Goal: Transaction & Acquisition: Register for event/course

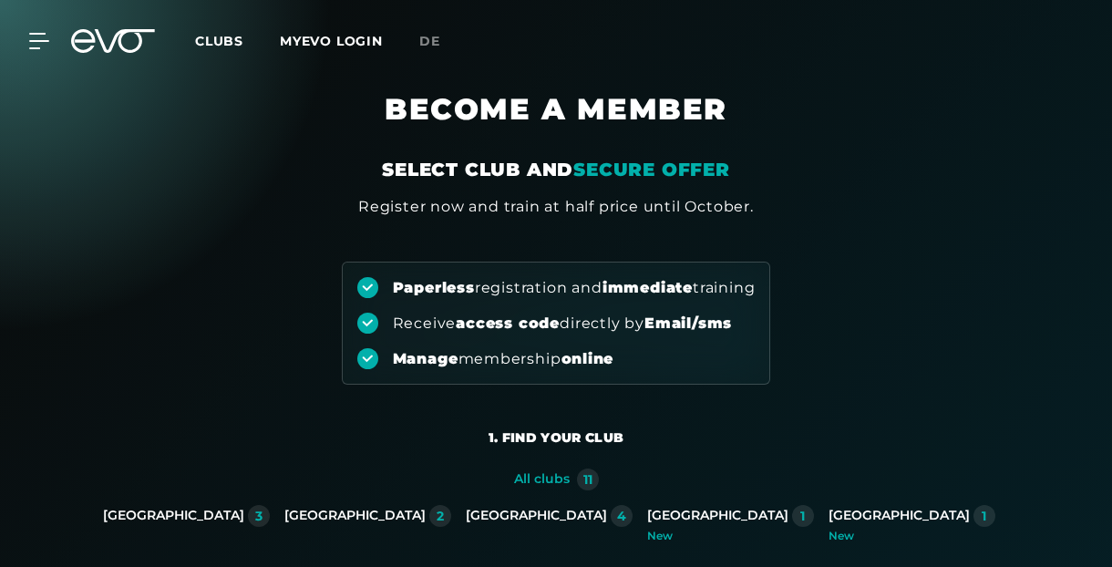
click at [354, 36] on link "MYEVO LOGIN" at bounding box center [331, 41] width 103 height 16
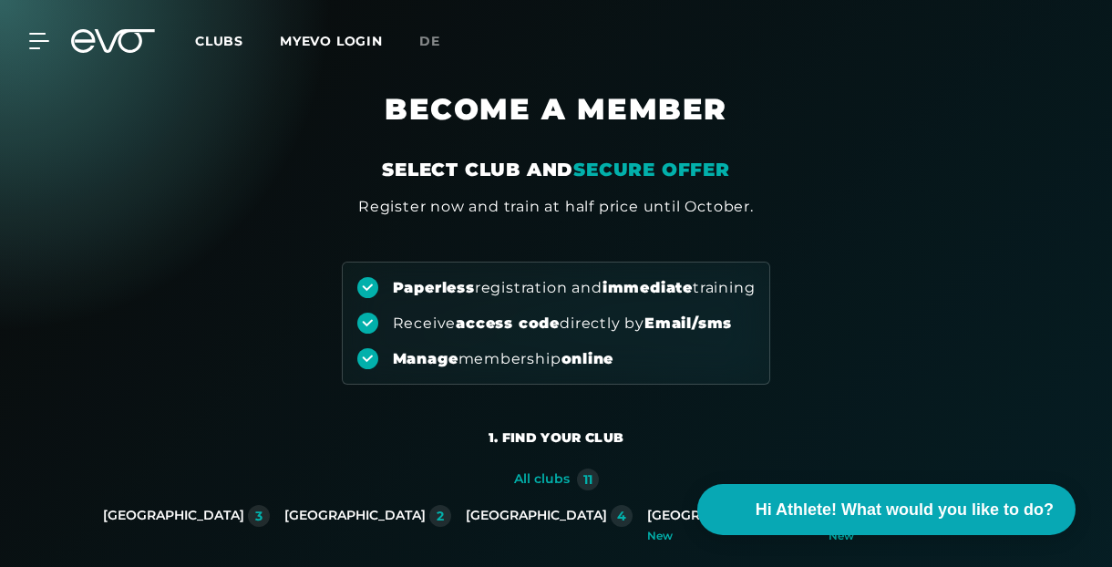
click at [127, 35] on icon at bounding box center [113, 41] width 84 height 24
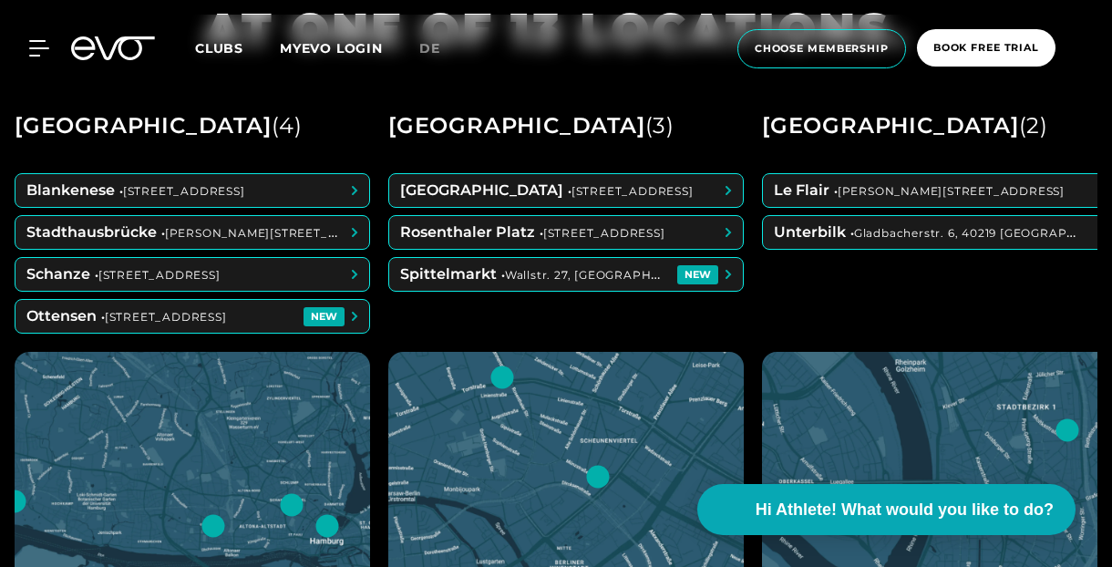
scroll to position [709, 0]
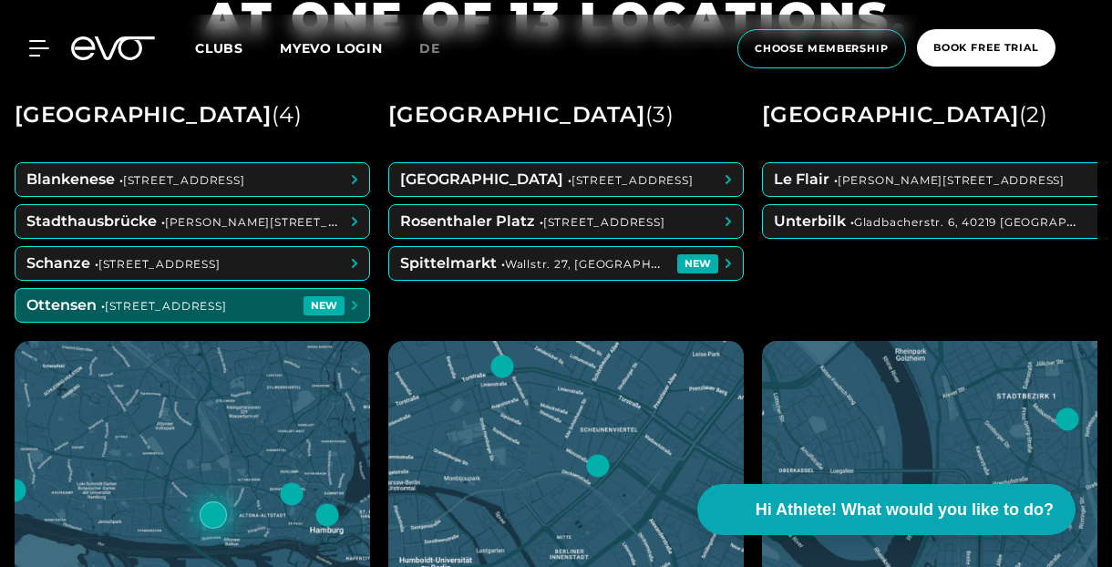
click at [256, 307] on span at bounding box center [193, 305] width 354 height 33
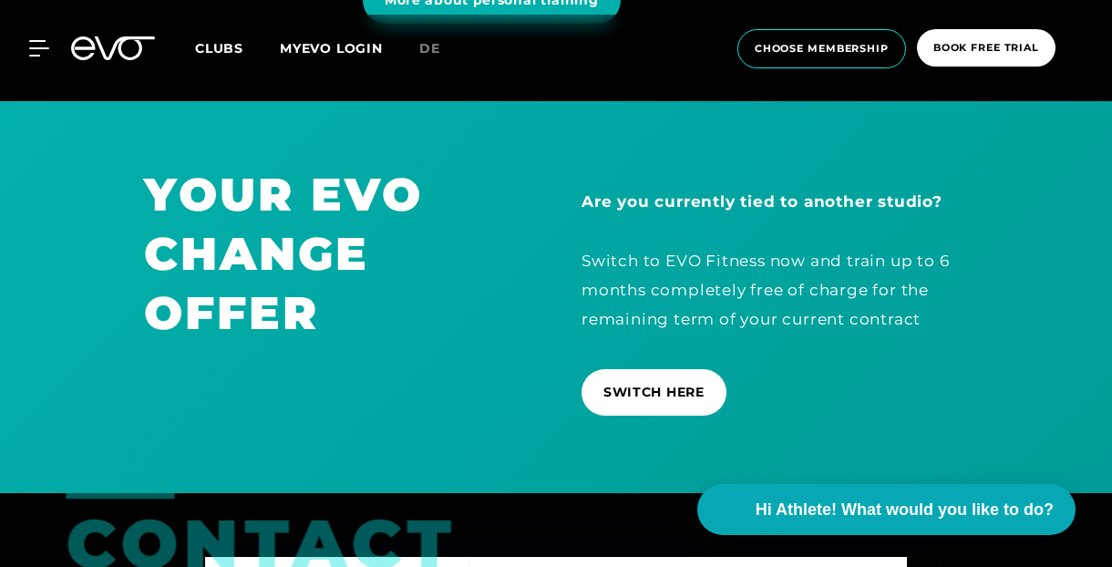
scroll to position [4454, 0]
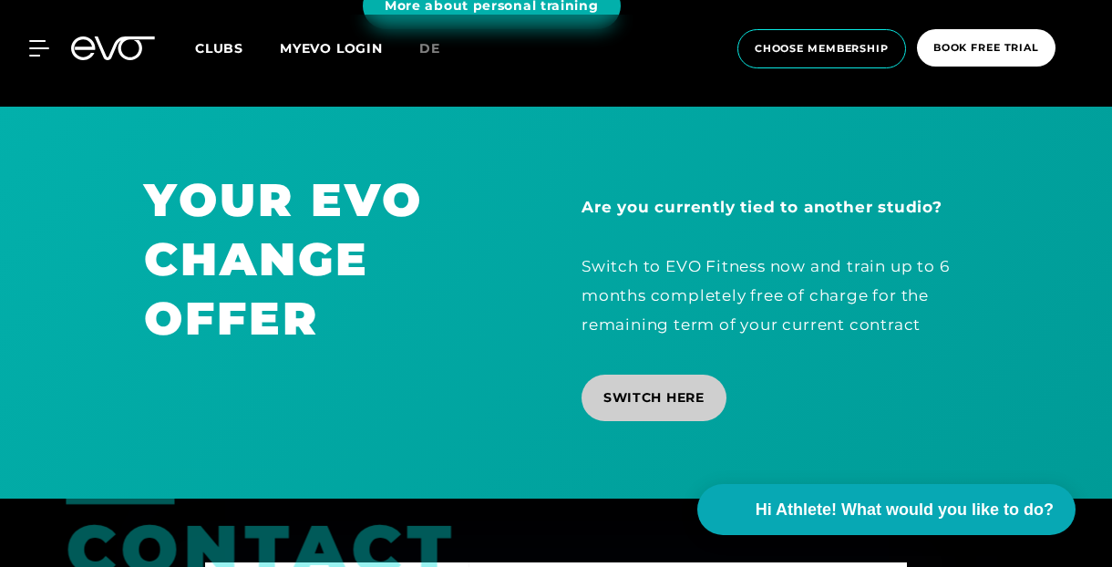
click at [689, 388] on span "SWITCH HERE" at bounding box center [654, 397] width 101 height 19
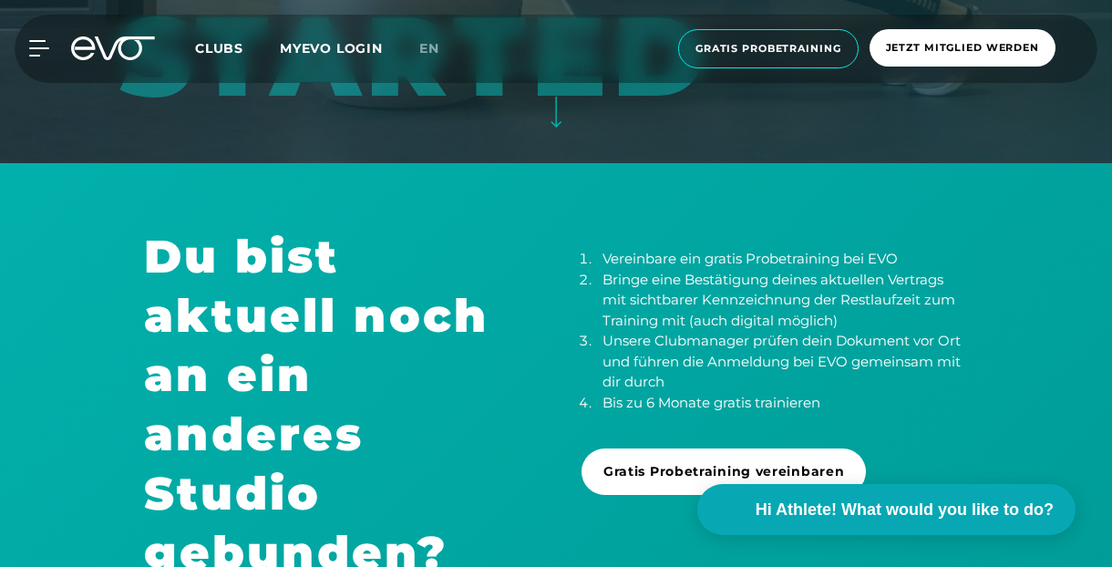
scroll to position [408, 0]
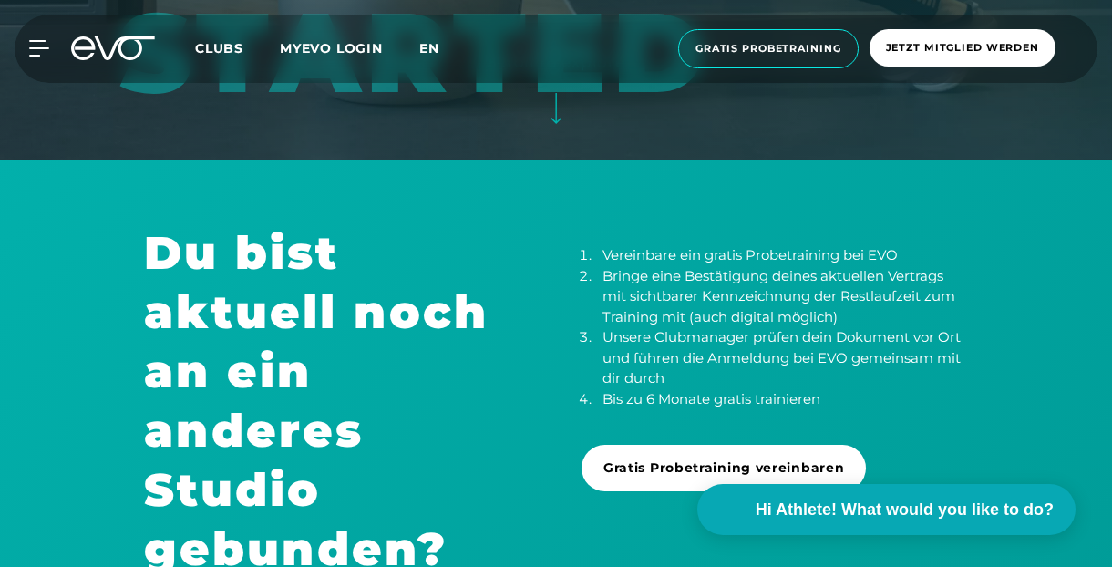
click at [424, 49] on span "en" at bounding box center [429, 48] width 20 height 16
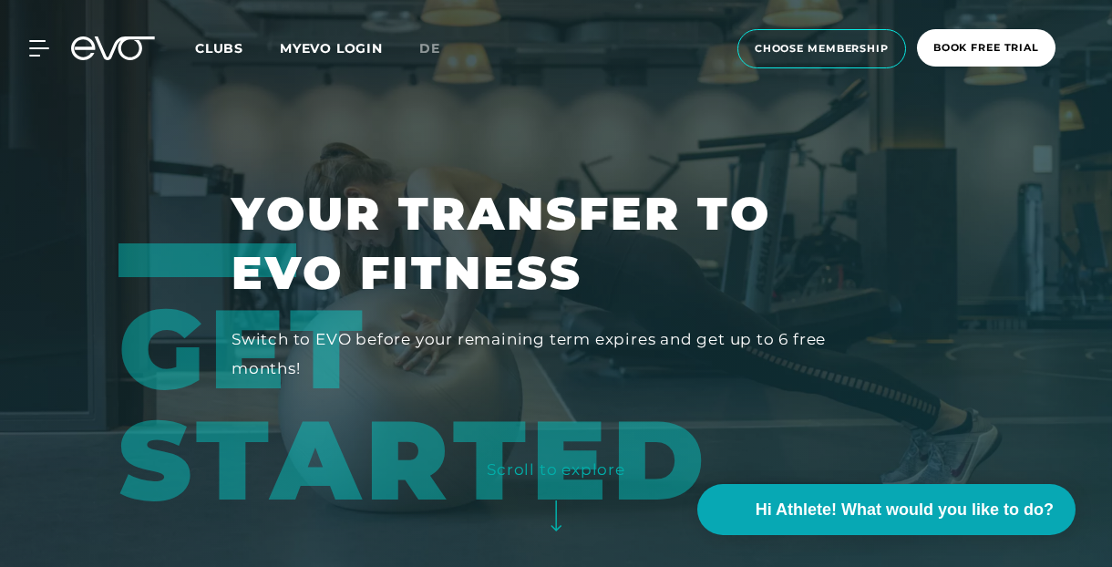
click at [111, 49] on icon at bounding box center [125, 48] width 60 height 24
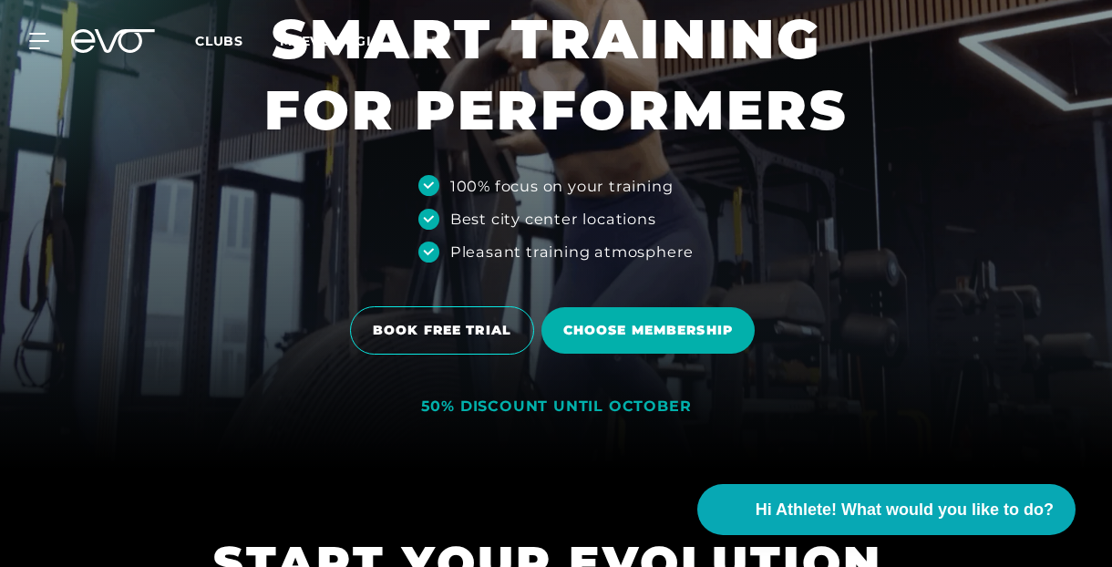
scroll to position [148, 0]
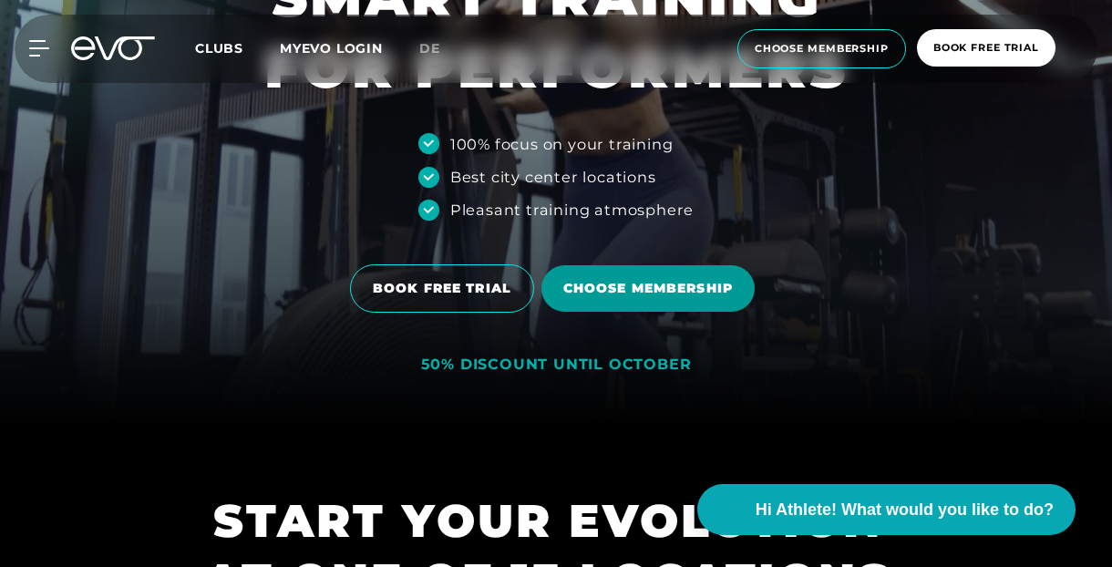
click at [699, 288] on span "Choose membership" at bounding box center [649, 288] width 170 height 19
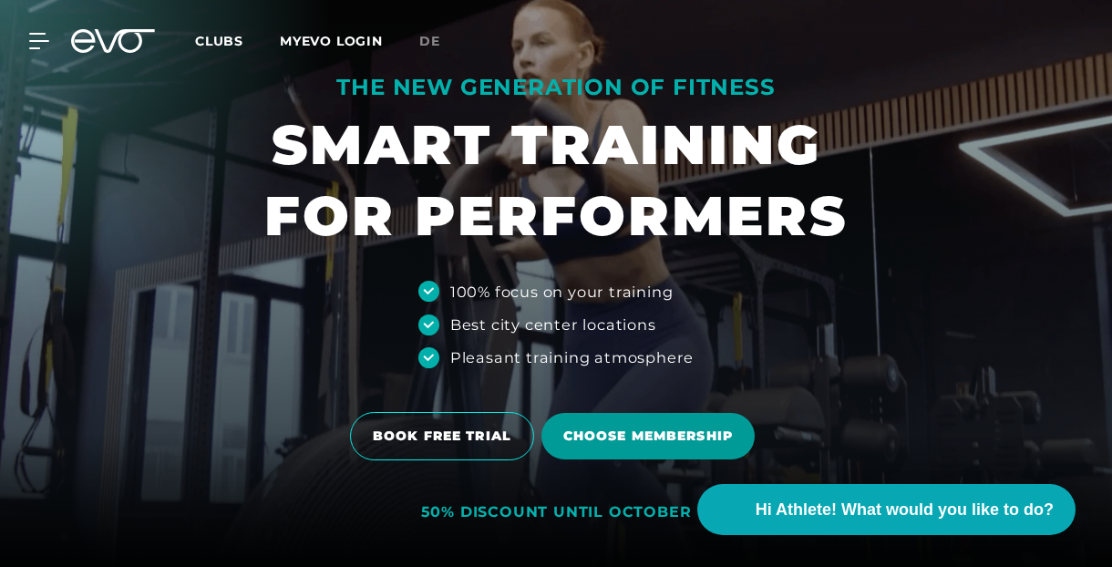
click at [660, 431] on span "Choose membership" at bounding box center [649, 436] width 170 height 19
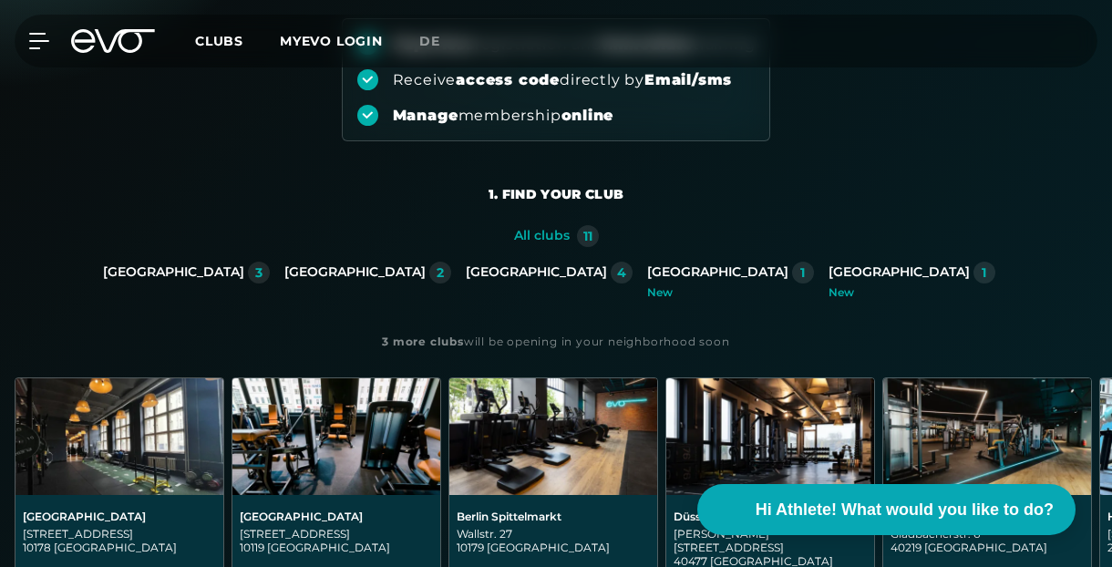
scroll to position [247, 0]
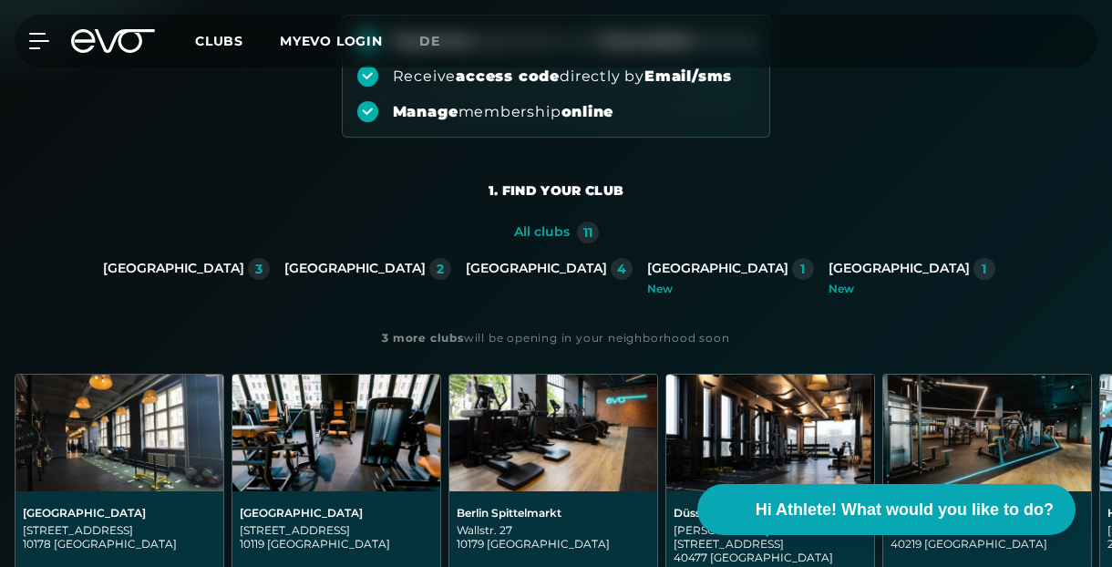
click at [412, 267] on div "[GEOGRAPHIC_DATA]" at bounding box center [355, 269] width 141 height 16
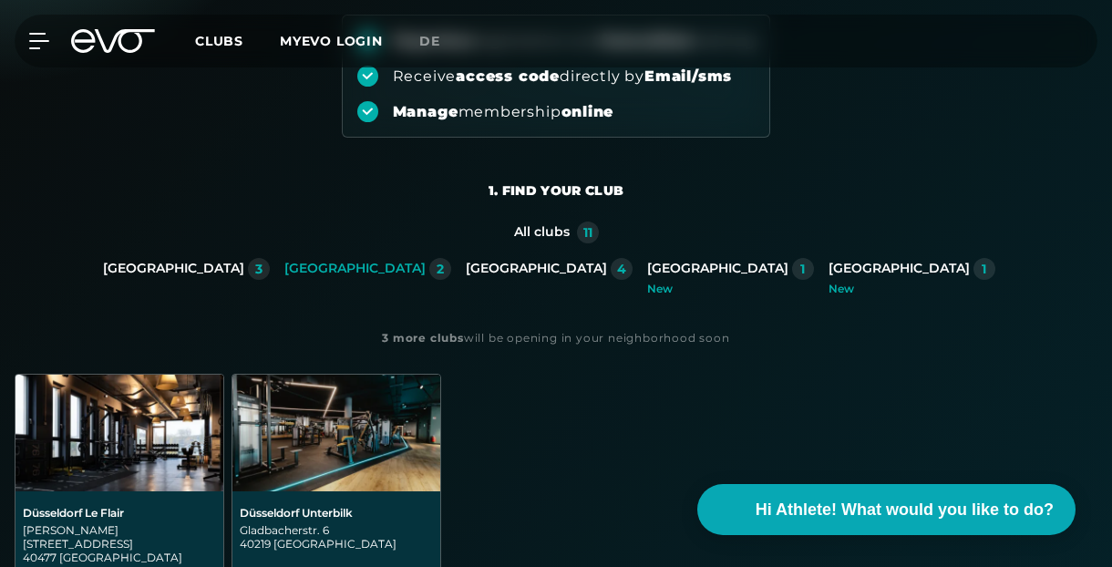
click at [154, 466] on img at bounding box center [120, 433] width 208 height 117
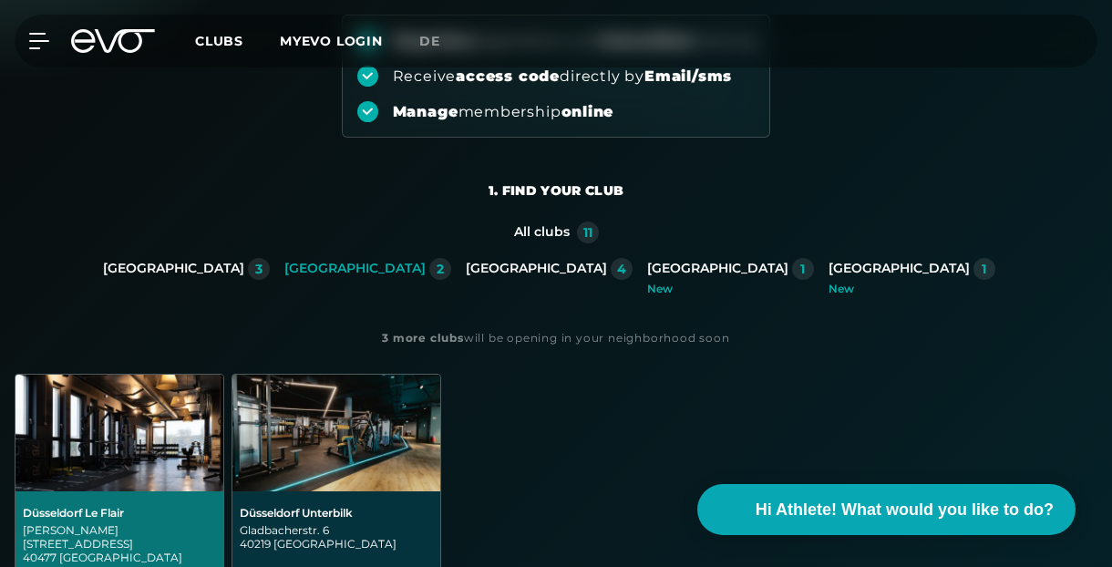
click at [152, 428] on img at bounding box center [120, 433] width 208 height 117
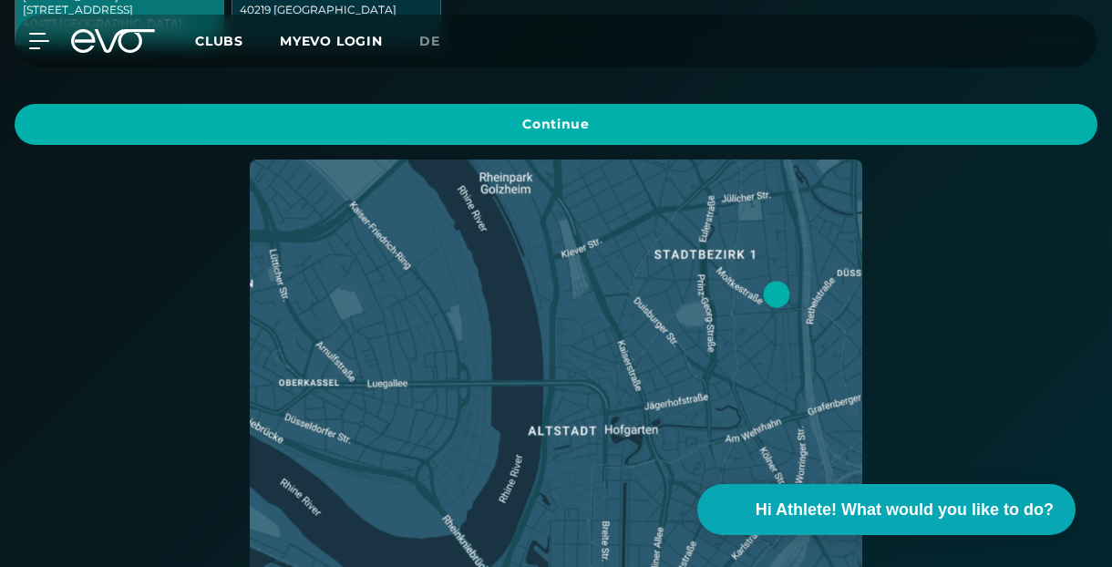
scroll to position [784, 0]
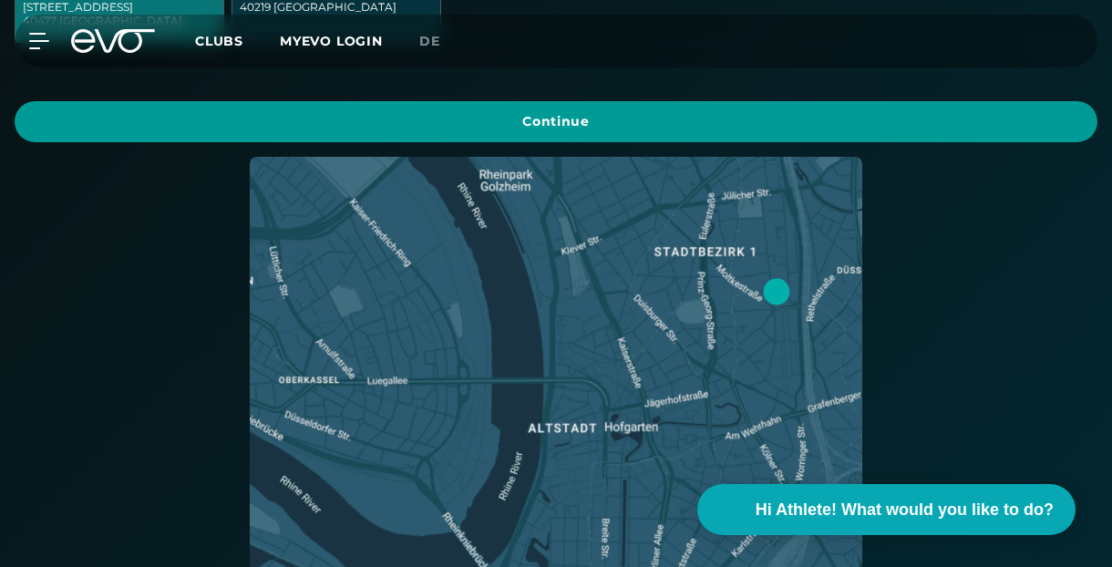
click at [295, 120] on span "Continue" at bounding box center [556, 121] width 1083 height 41
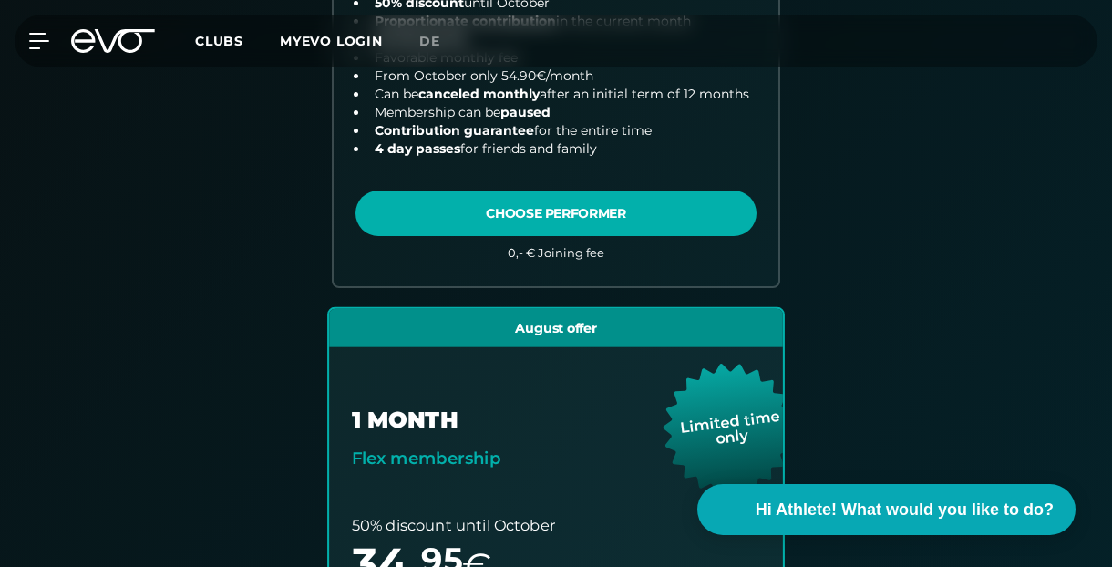
scroll to position [868, 0]
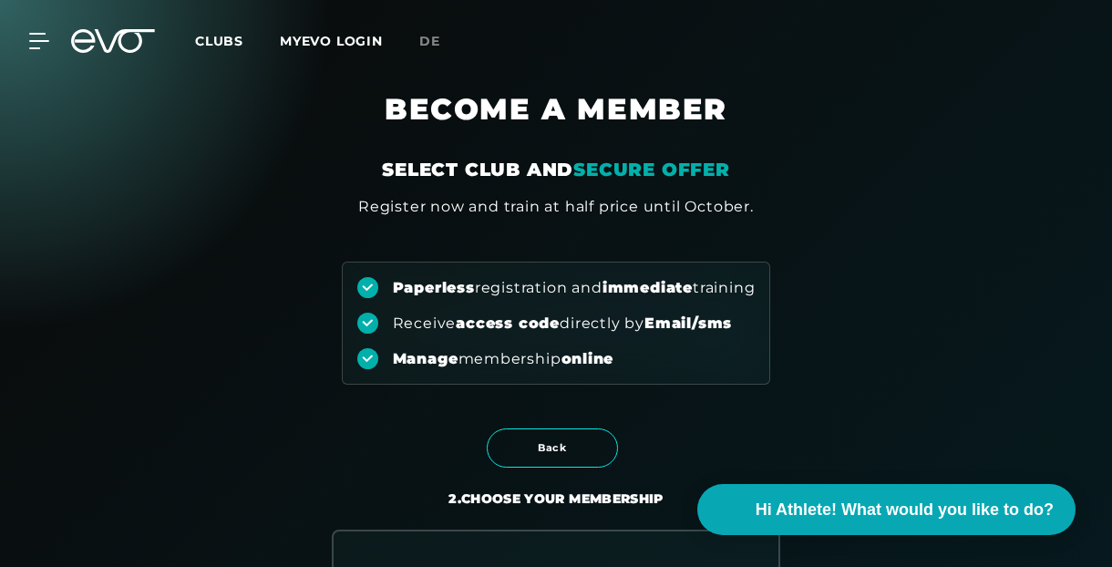
click at [131, 35] on icon at bounding box center [113, 41] width 84 height 24
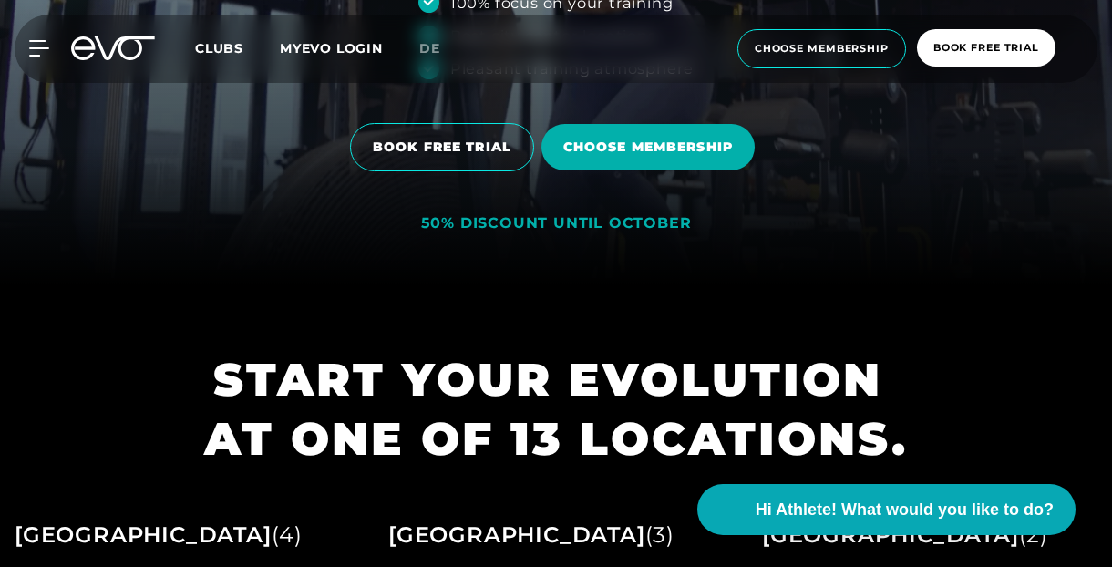
scroll to position [287, 0]
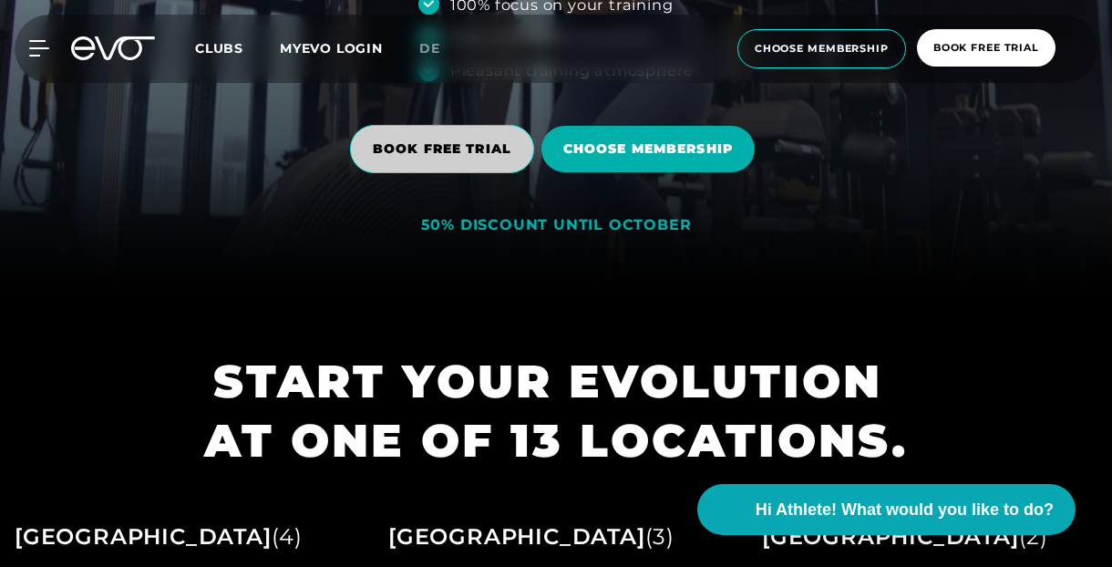
click at [431, 169] on span "BOOK FREE TRIAL" at bounding box center [442, 149] width 184 height 48
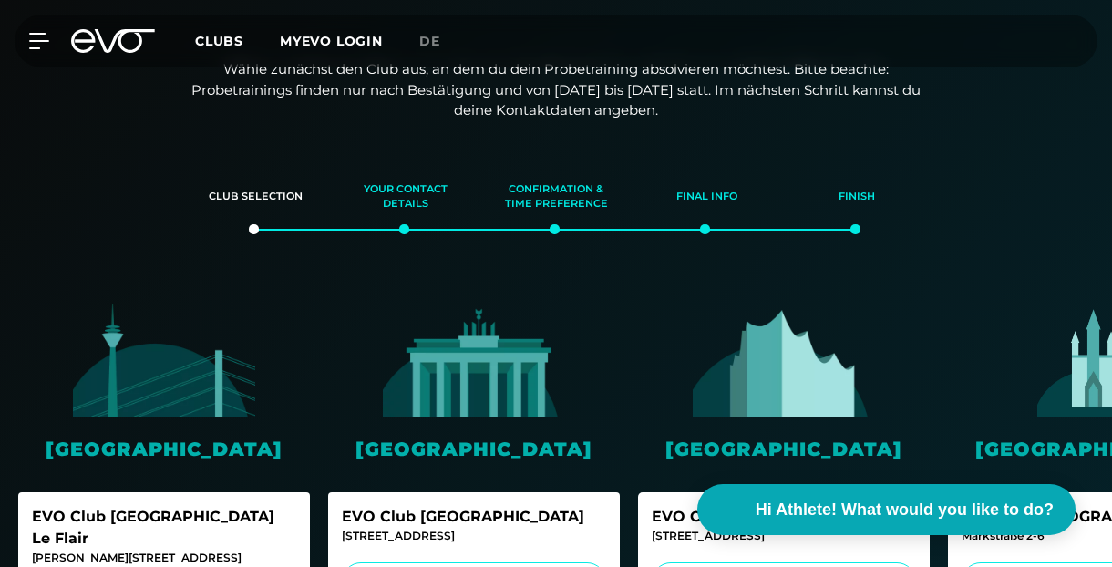
scroll to position [129, 0]
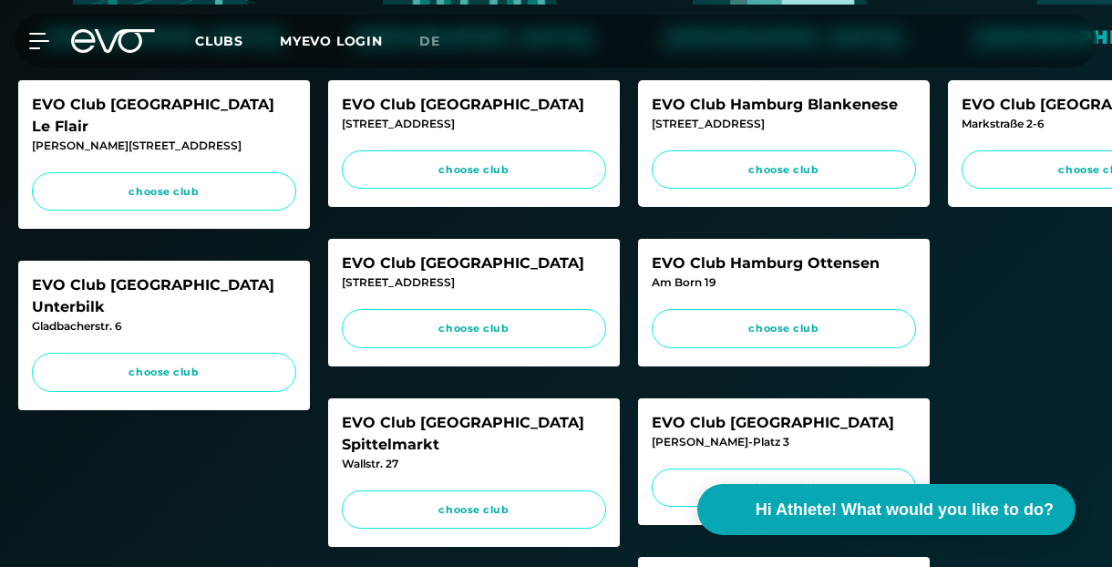
scroll to position [538, 0]
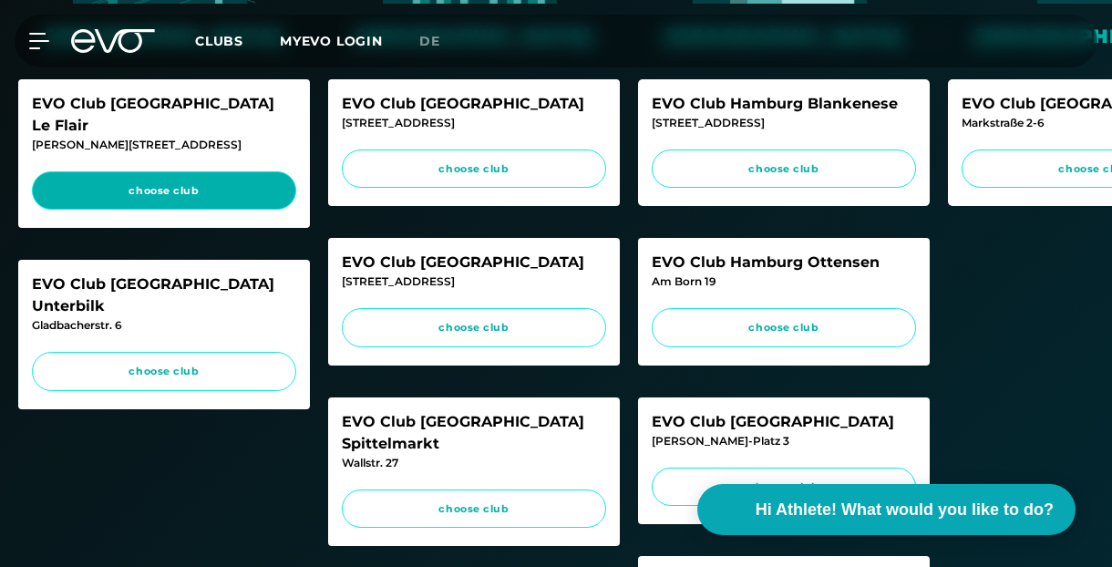
click at [231, 183] on span "choose club" at bounding box center [164, 191] width 230 height 16
